Goal: Find contact information: Find contact information

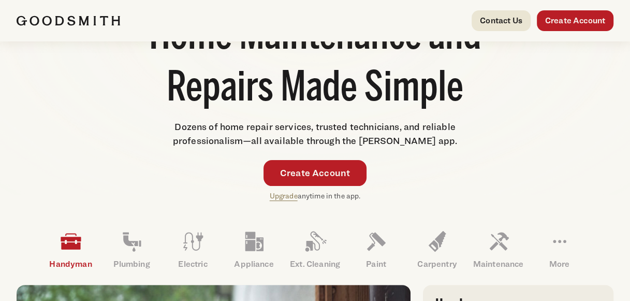
scroll to position [103, 0]
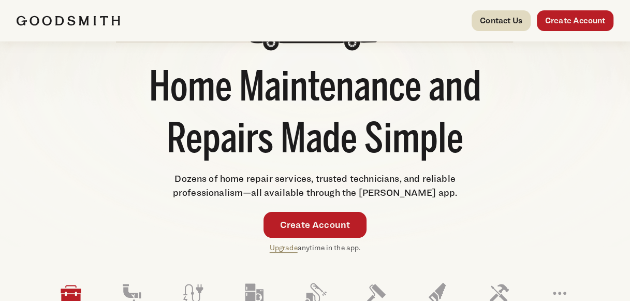
click at [490, 21] on link "Contact Us" at bounding box center [500, 20] width 59 height 21
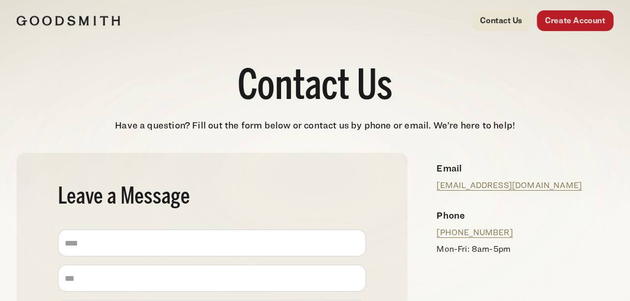
scroll to position [52, 0]
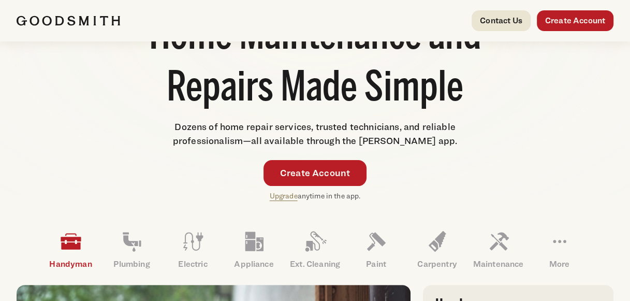
scroll to position [207, 0]
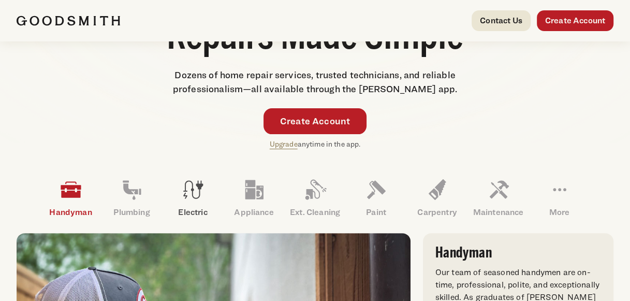
click at [190, 190] on icon at bounding box center [193, 189] width 25 height 25
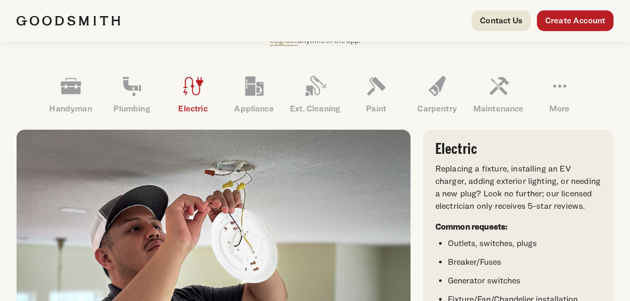
scroll to position [259, 0]
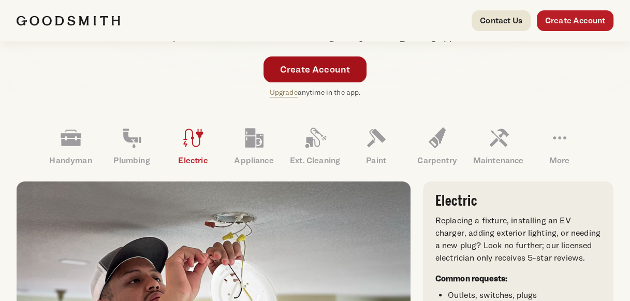
click at [324, 65] on link "Create Account" at bounding box center [314, 69] width 103 height 26
